Goal: Task Accomplishment & Management: Manage account settings

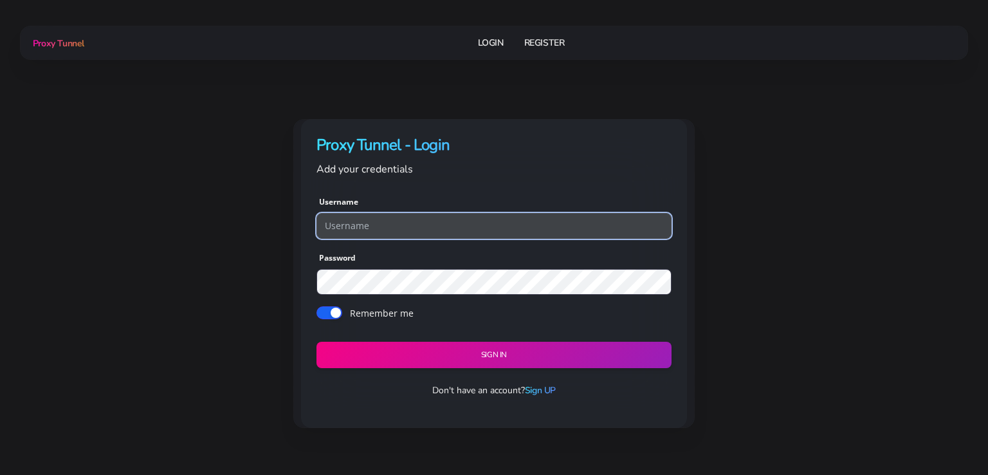
click at [409, 217] on input "text" at bounding box center [494, 226] width 355 height 26
type input "annaquin19078"
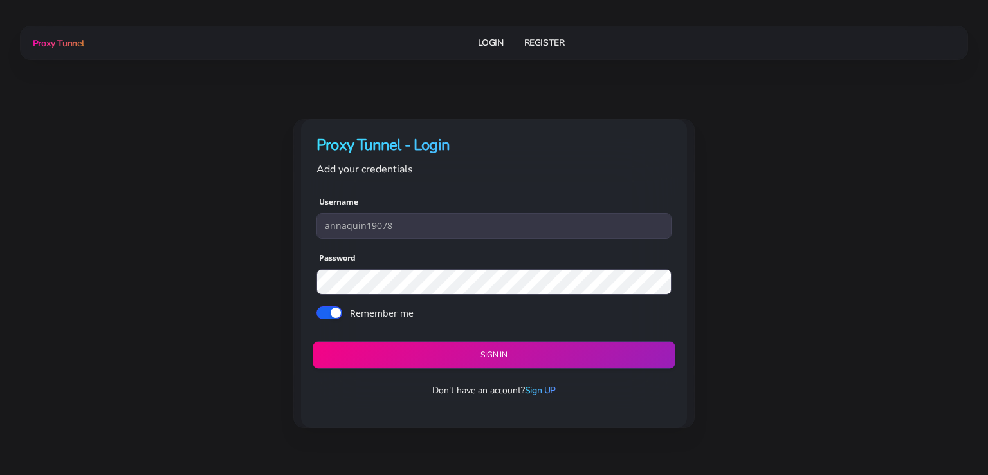
click at [468, 351] on button "Sign in" at bounding box center [494, 354] width 362 height 27
click at [499, 351] on button "Sign in" at bounding box center [494, 354] width 362 height 27
